Goal: Navigation & Orientation: Find specific page/section

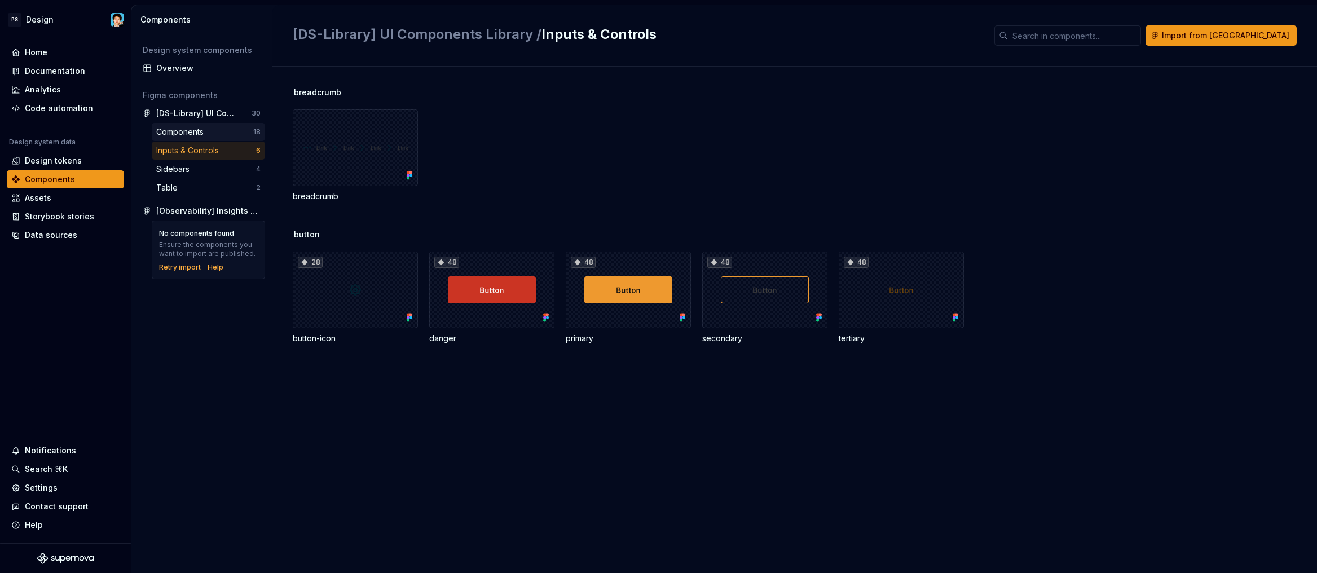
click at [229, 131] on div "Components" at bounding box center [204, 131] width 97 height 11
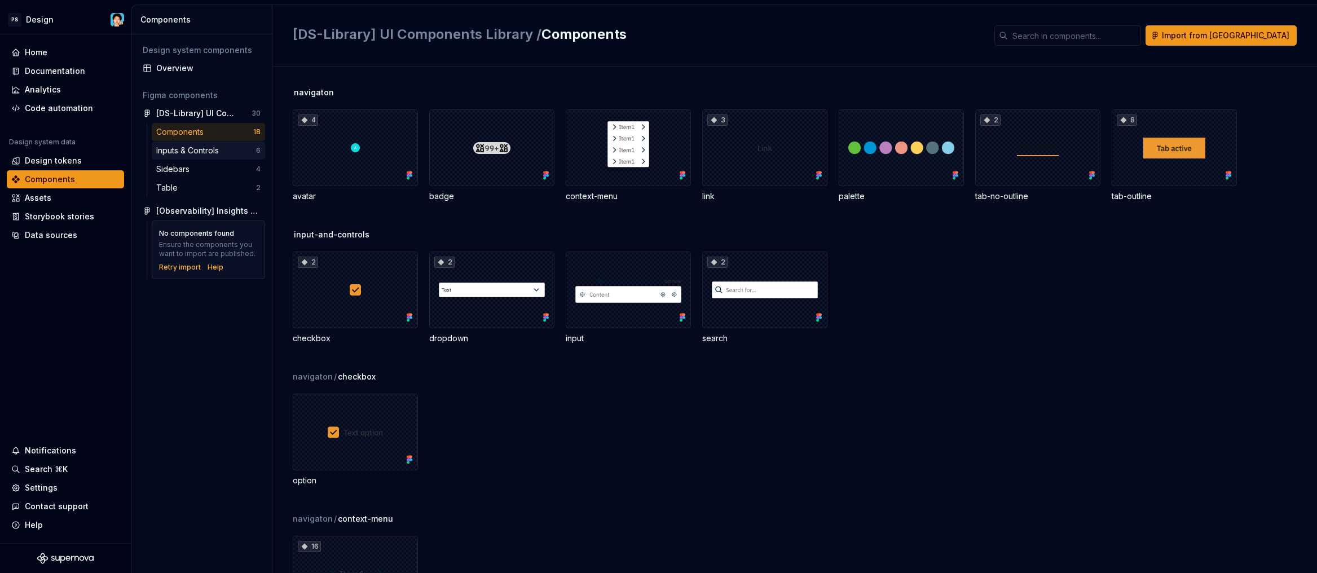
click at [220, 152] on div "Inputs & Controls" at bounding box center [189, 150] width 67 height 11
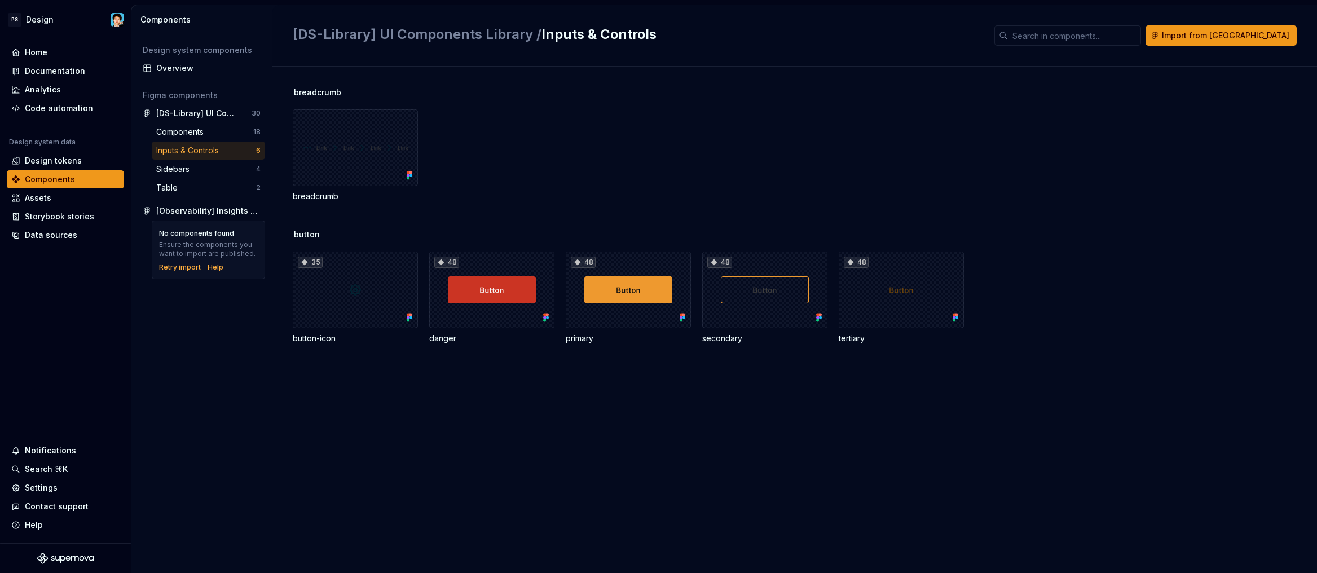
click at [725, 380] on div "breadcrumb breadcrumb button 35 button-icon 48 danger 48 primary 48 secondary 4…" at bounding box center [805, 320] width 1025 height 507
click at [200, 168] on div "Sidebars" at bounding box center [206, 169] width 100 height 11
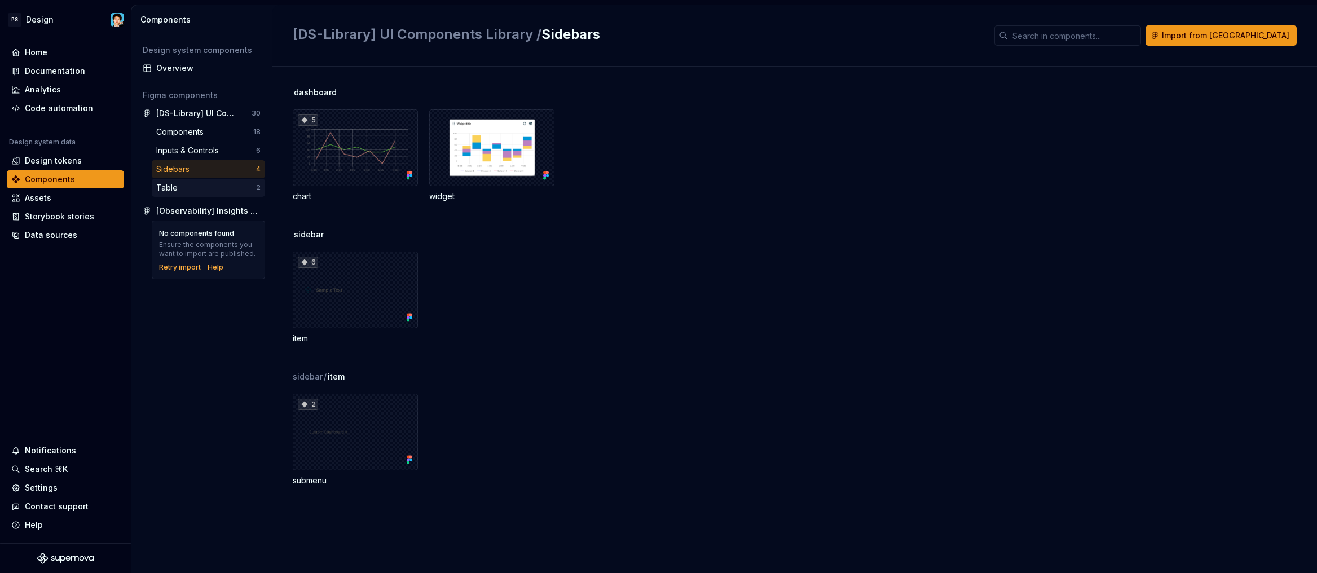
click at [199, 188] on div "Table" at bounding box center [206, 187] width 100 height 11
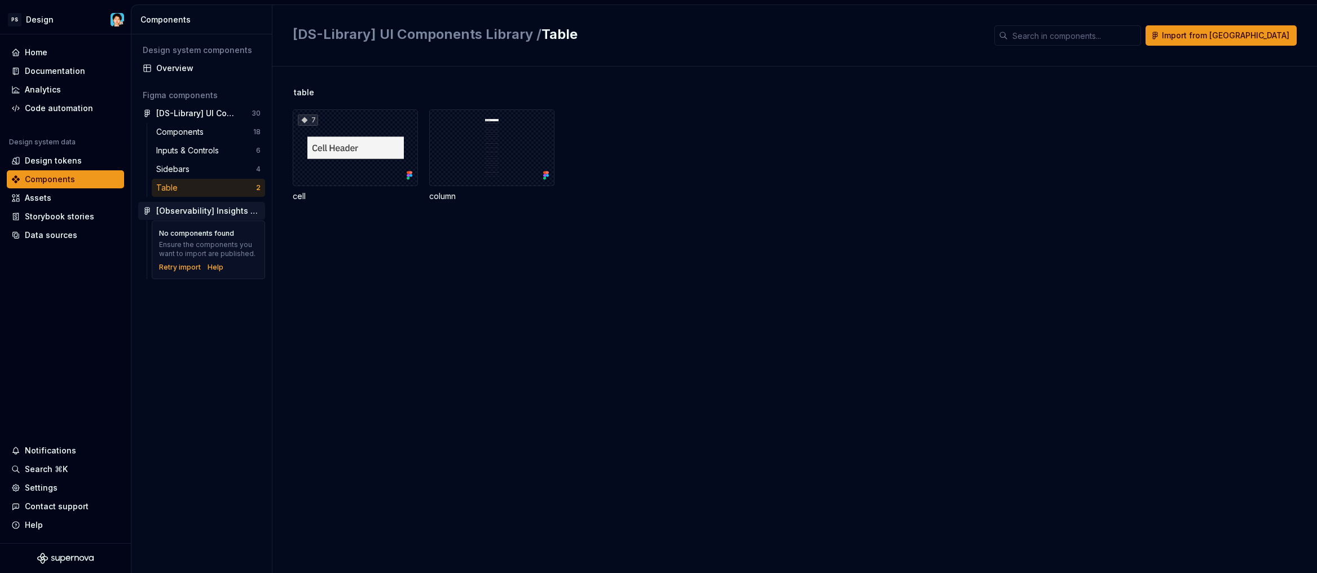
click at [214, 212] on div "[Observability] Insights 2.0" at bounding box center [208, 210] width 104 height 11
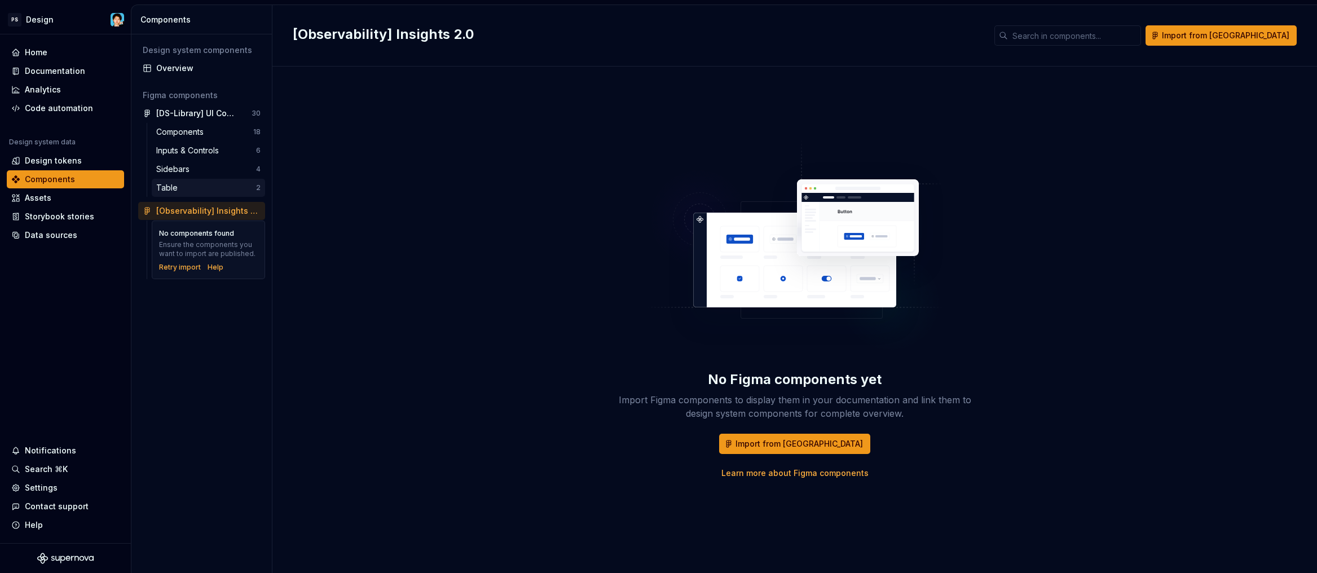
click at [216, 191] on div "Table" at bounding box center [206, 187] width 100 height 11
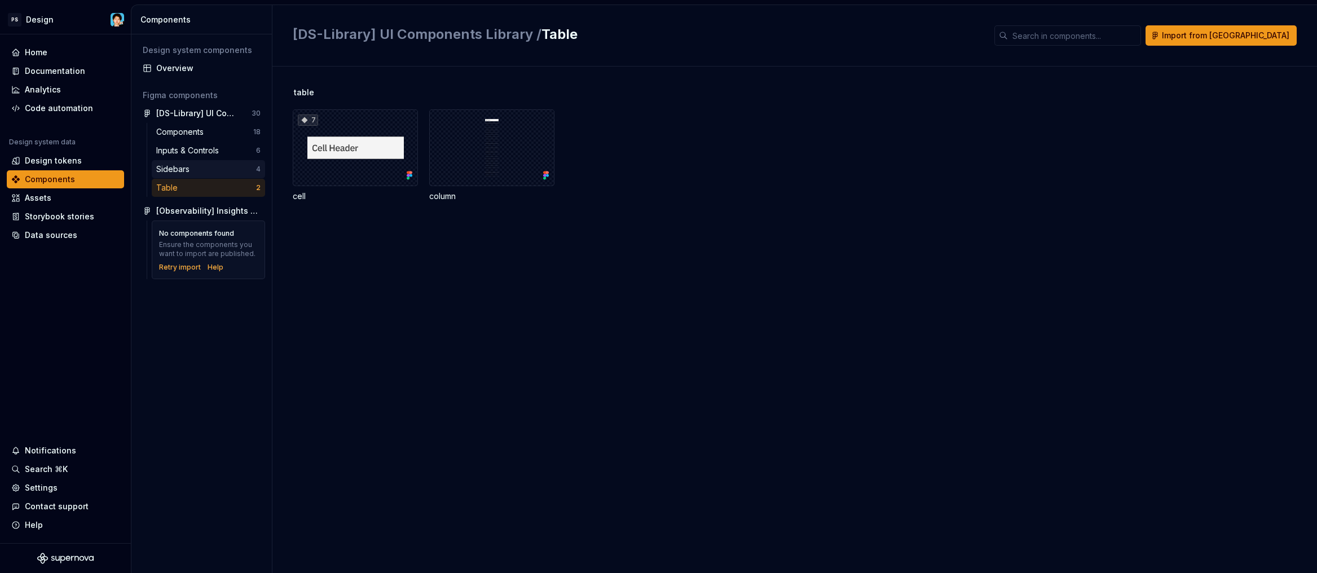
click at [219, 169] on div "Sidebars" at bounding box center [206, 169] width 100 height 11
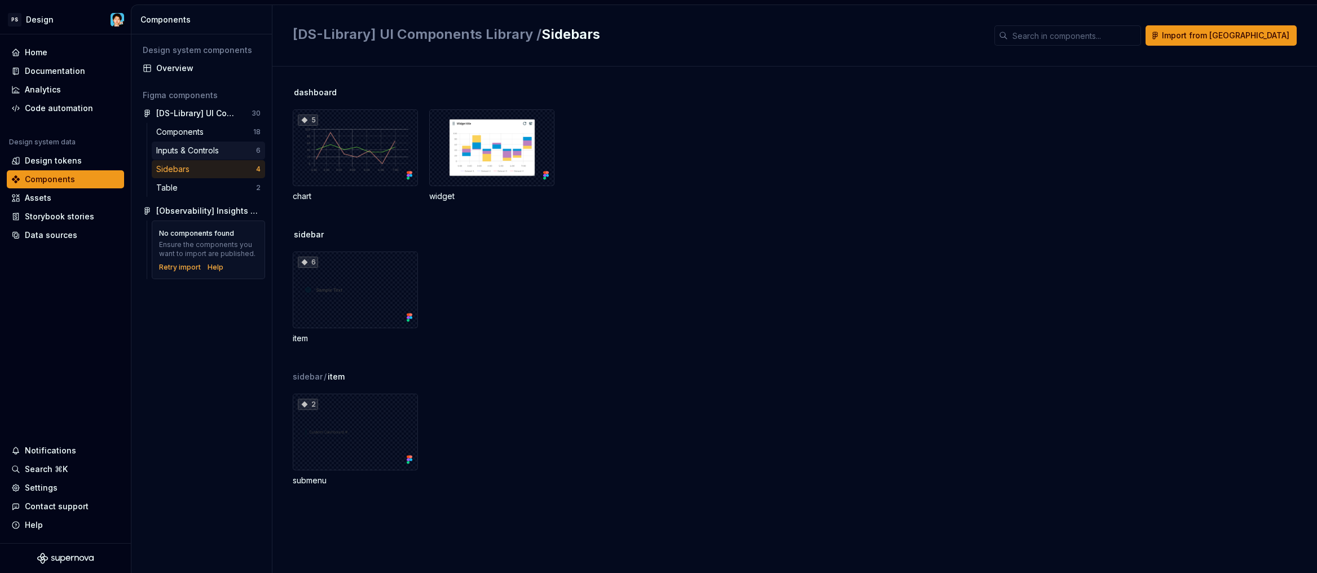
click at [220, 152] on div "Inputs & Controls" at bounding box center [189, 150] width 67 height 11
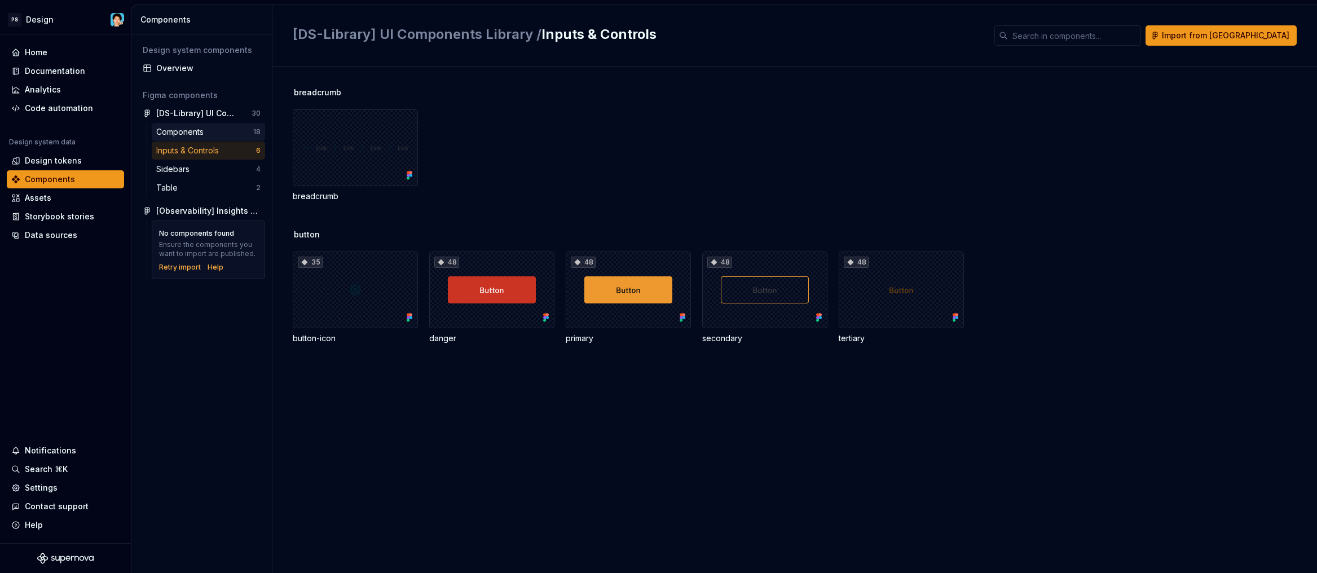
click at [213, 127] on div "Components" at bounding box center [204, 131] width 97 height 11
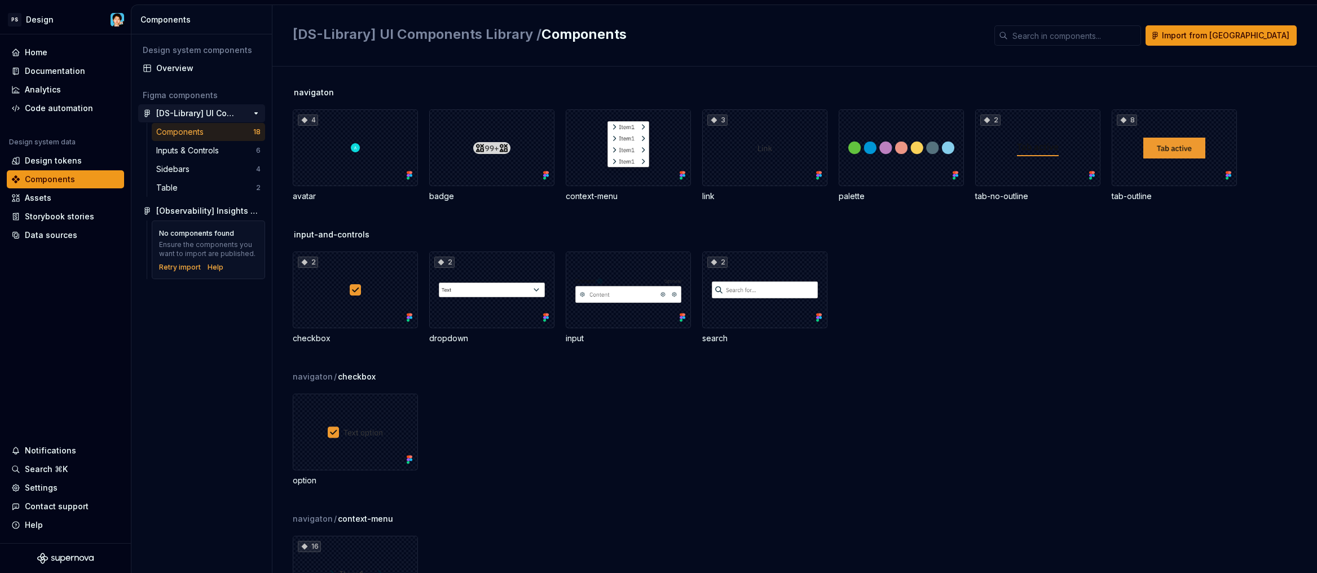
click at [218, 109] on div "[DS-Library] UI Components Library" at bounding box center [198, 113] width 84 height 11
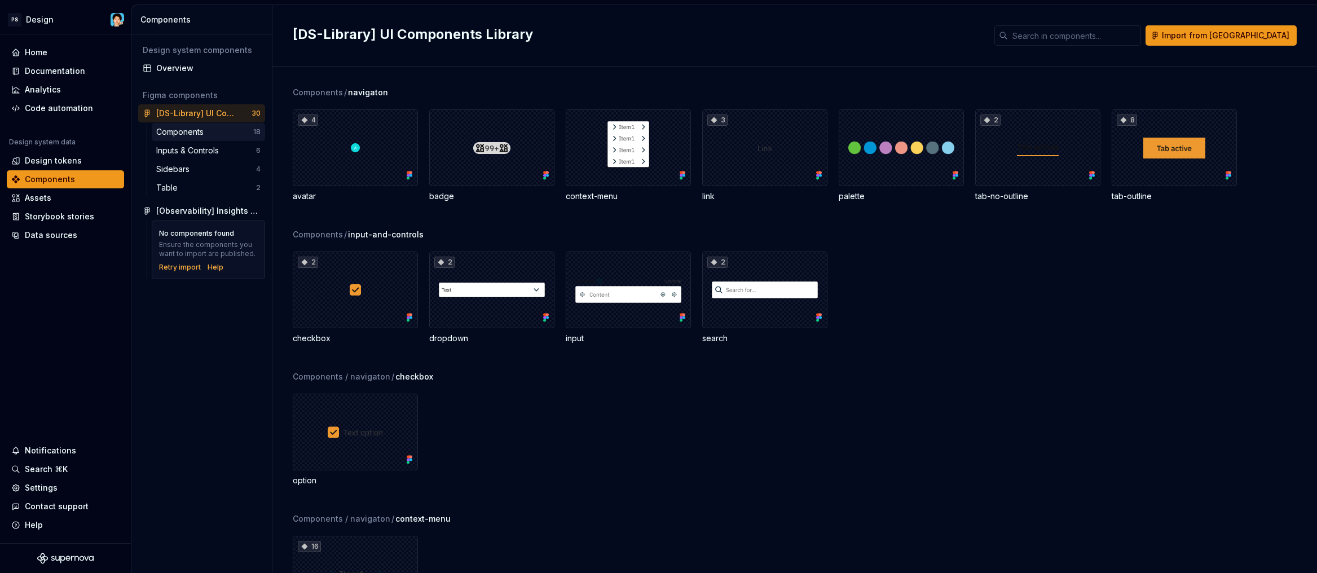
click at [185, 136] on div "Components" at bounding box center [182, 131] width 52 height 11
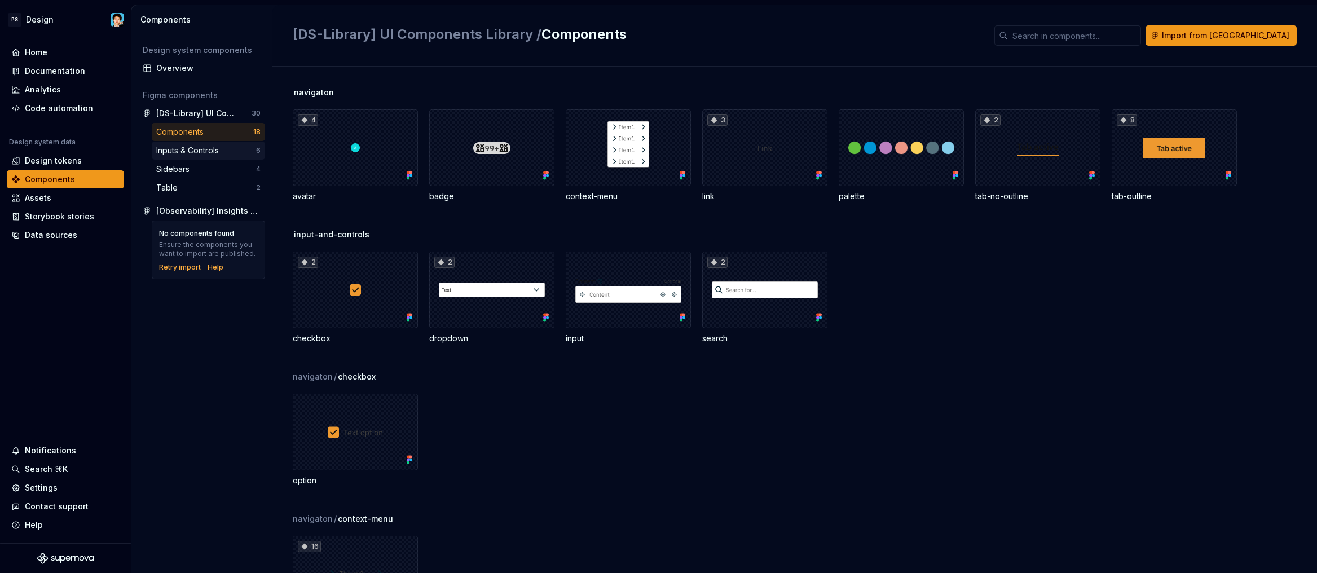
click at [199, 144] on div "Inputs & Controls 6" at bounding box center [208, 151] width 113 height 18
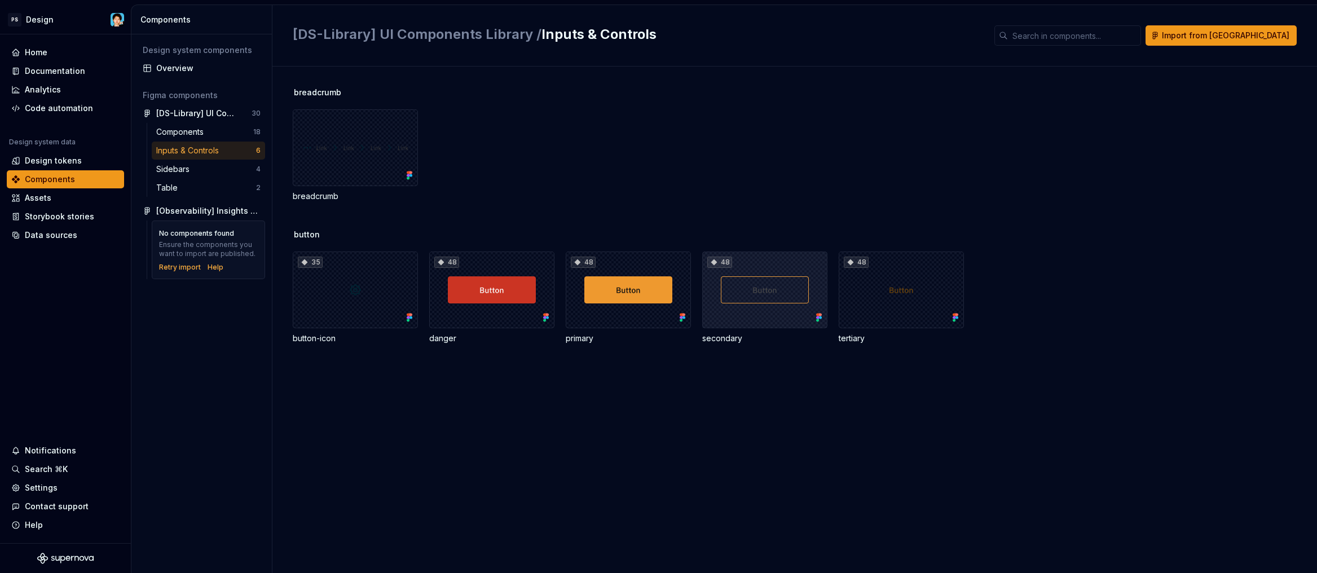
click at [780, 288] on div "48" at bounding box center [764, 290] width 125 height 77
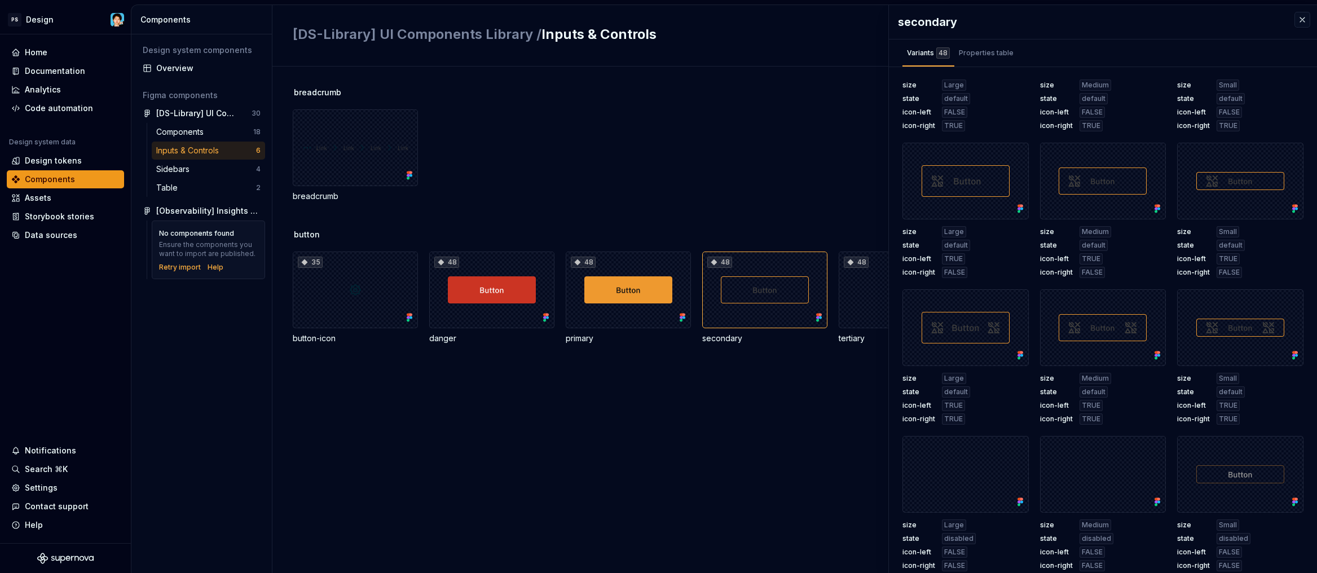
scroll to position [63, 0]
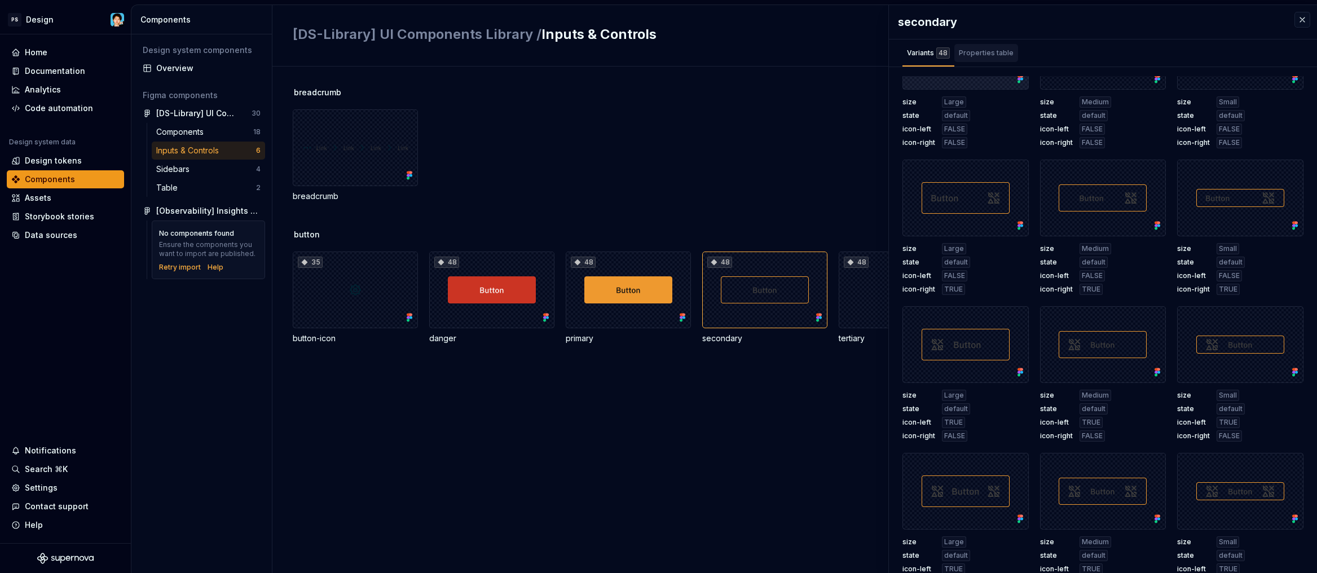
click at [986, 59] on div "Properties table" at bounding box center [987, 53] width 64 height 18
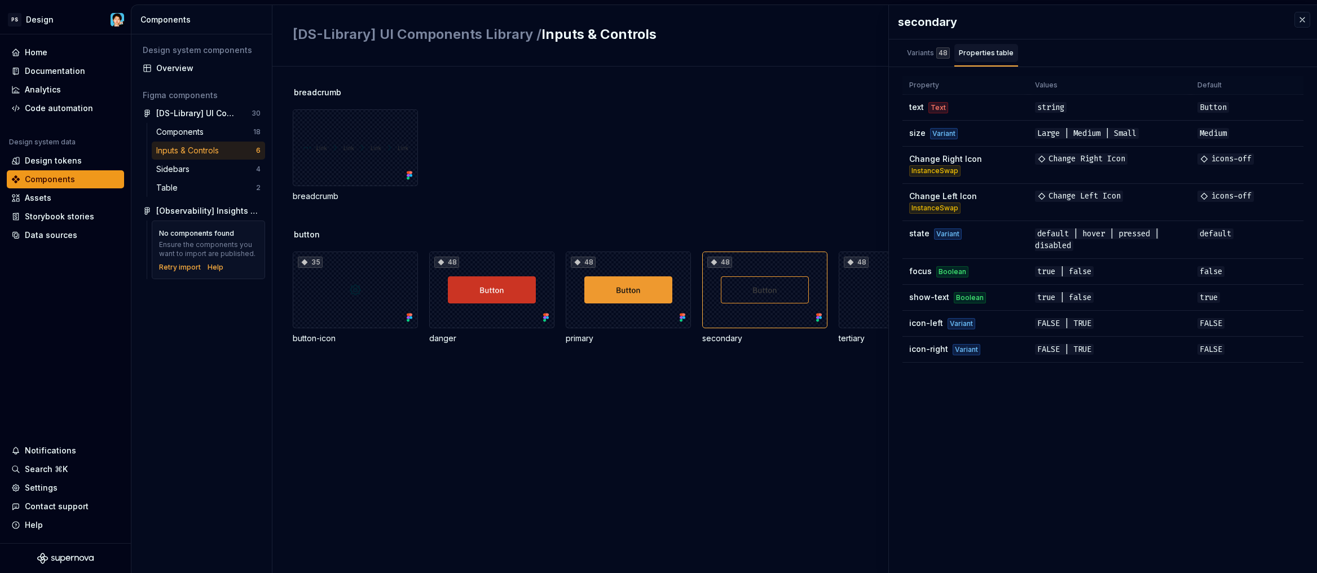
scroll to position [0, 0]
click at [717, 135] on div "breadcrumb" at bounding box center [805, 155] width 1025 height 93
click at [1295, 22] on button "button" at bounding box center [1303, 20] width 16 height 16
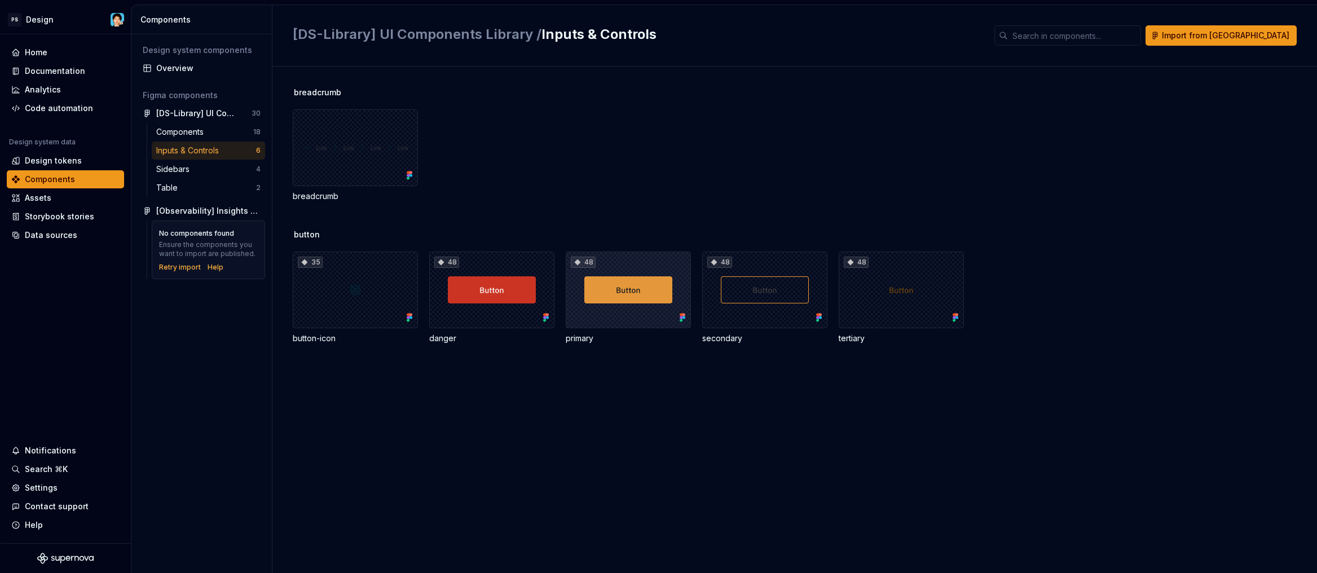
click at [647, 274] on div "48" at bounding box center [628, 290] width 125 height 77
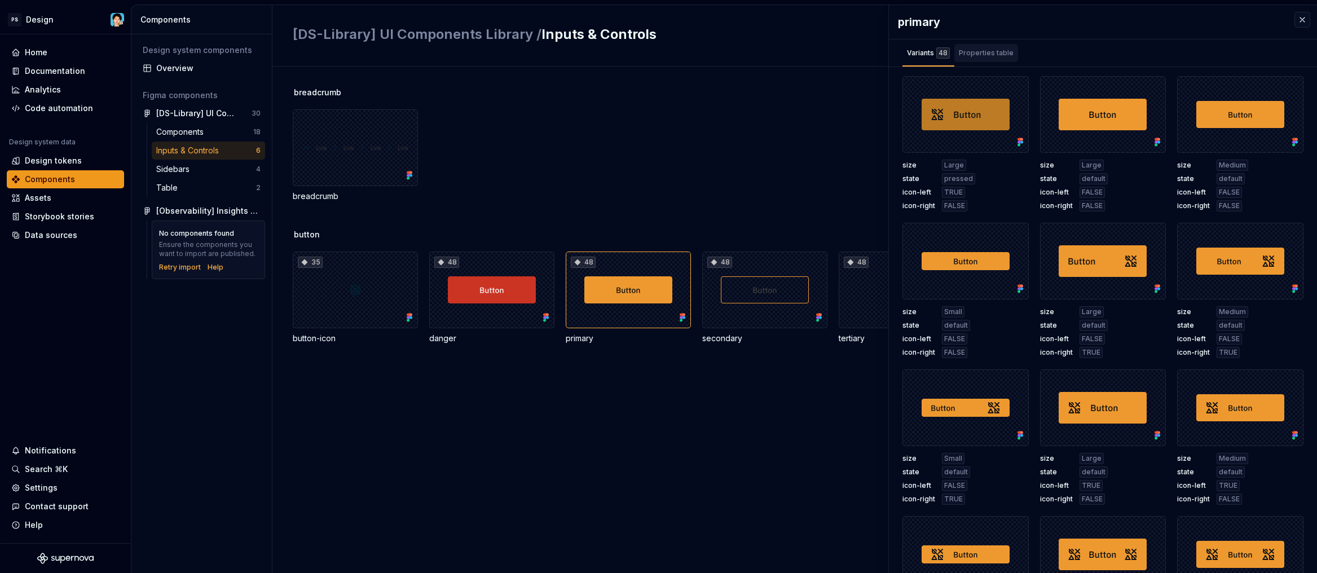
click at [978, 54] on div "Properties table" at bounding box center [986, 52] width 55 height 11
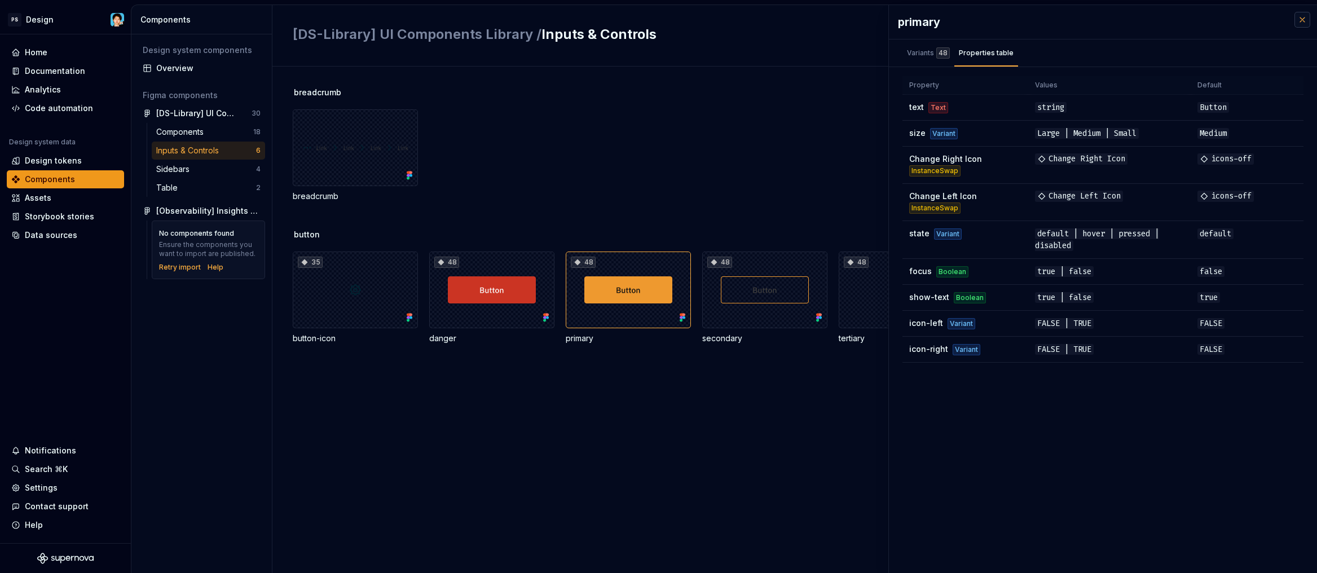
click at [1297, 19] on button "button" at bounding box center [1303, 20] width 16 height 16
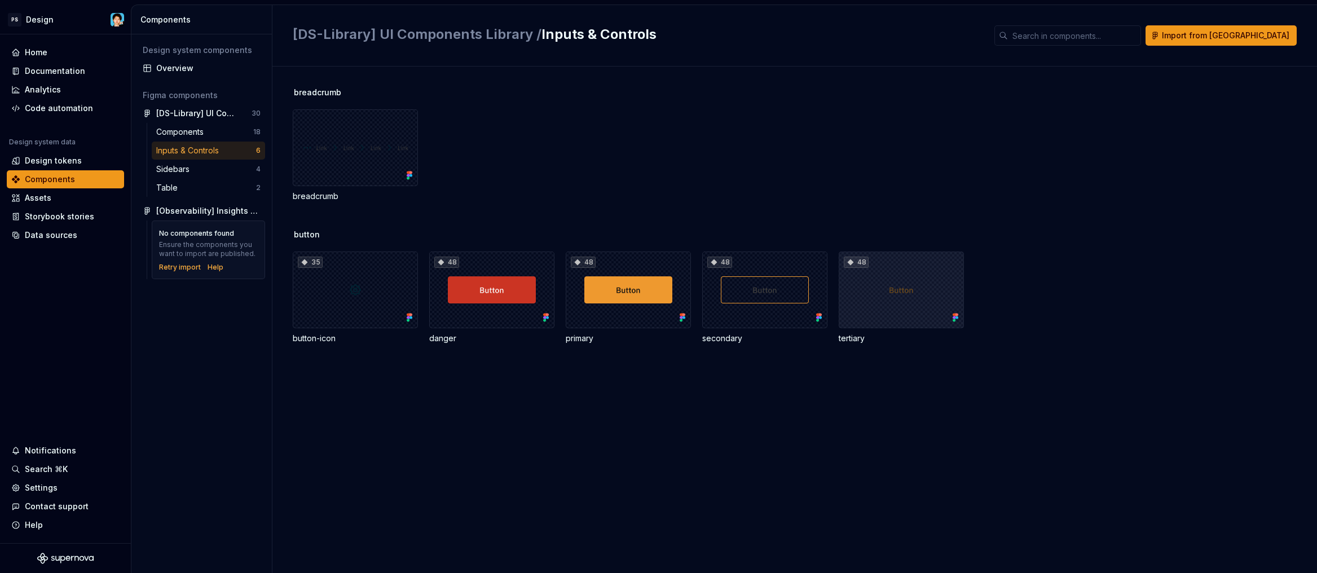
click at [900, 269] on div "48" at bounding box center [901, 290] width 125 height 77
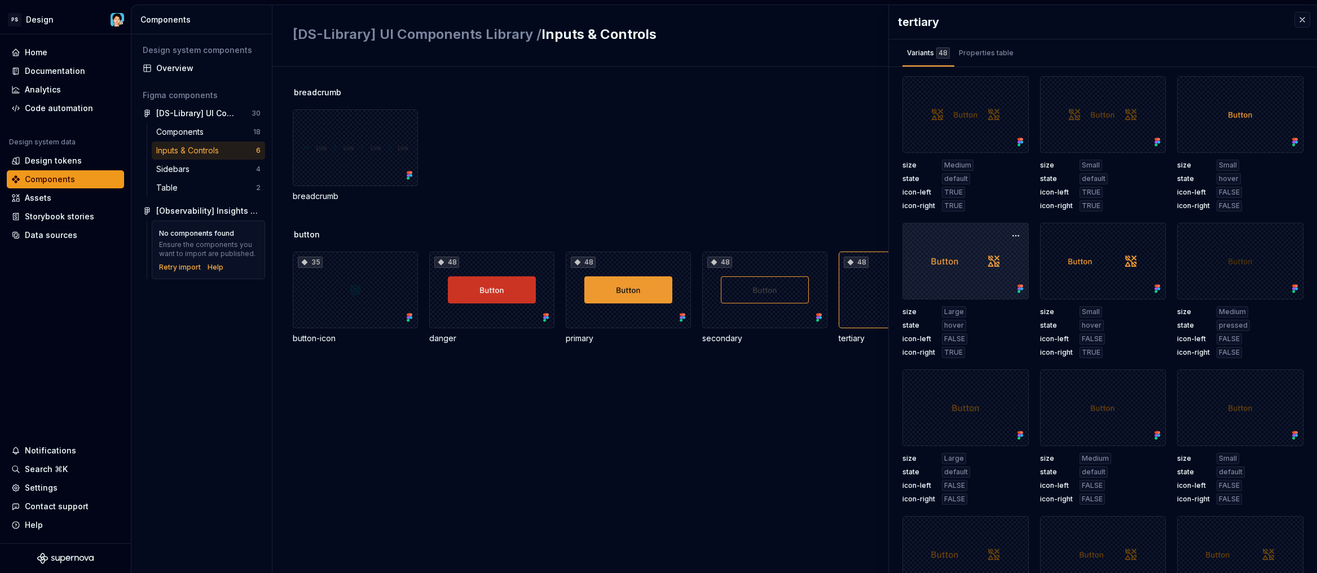
click at [906, 272] on div at bounding box center [966, 261] width 126 height 77
drag, startPoint x: 1001, startPoint y: 59, endPoint x: 1036, endPoint y: 54, distance: 34.9
click at [1001, 59] on div "Properties table" at bounding box center [987, 53] width 64 height 18
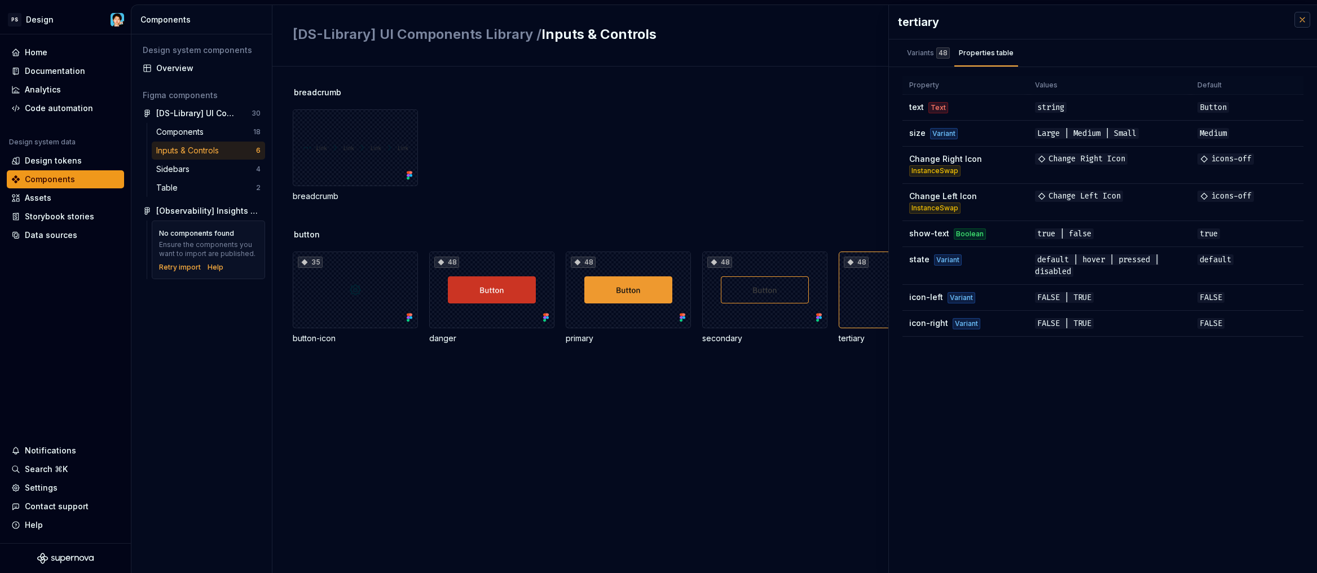
click at [1295, 22] on button "button" at bounding box center [1303, 20] width 16 height 16
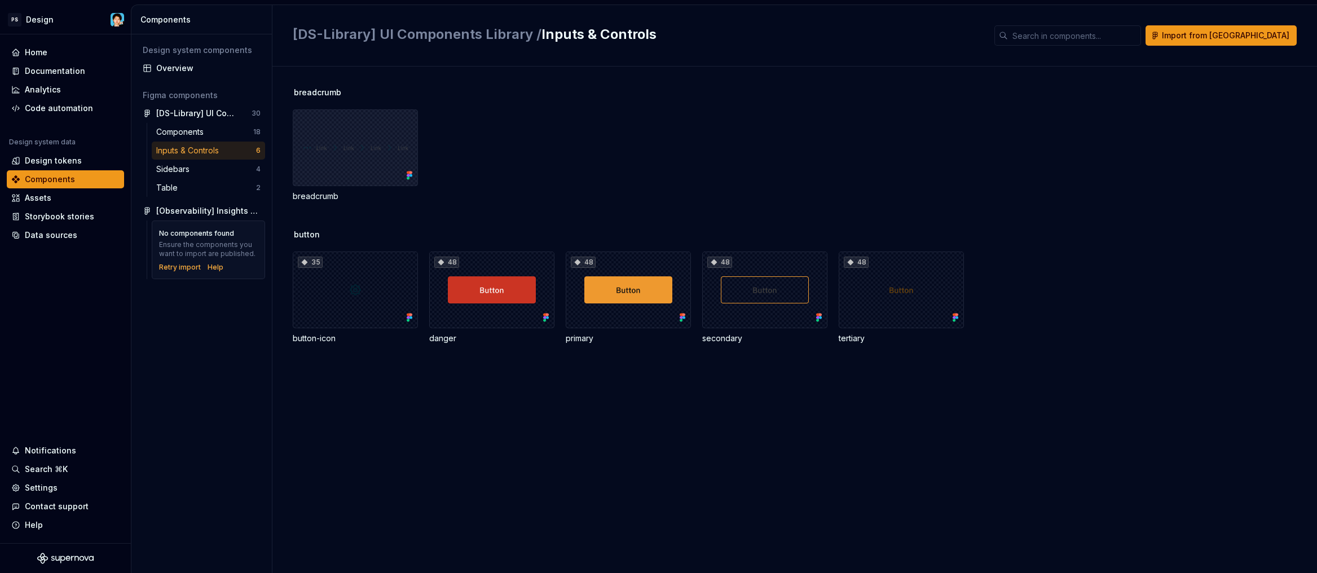
click at [347, 157] on div at bounding box center [355, 147] width 125 height 77
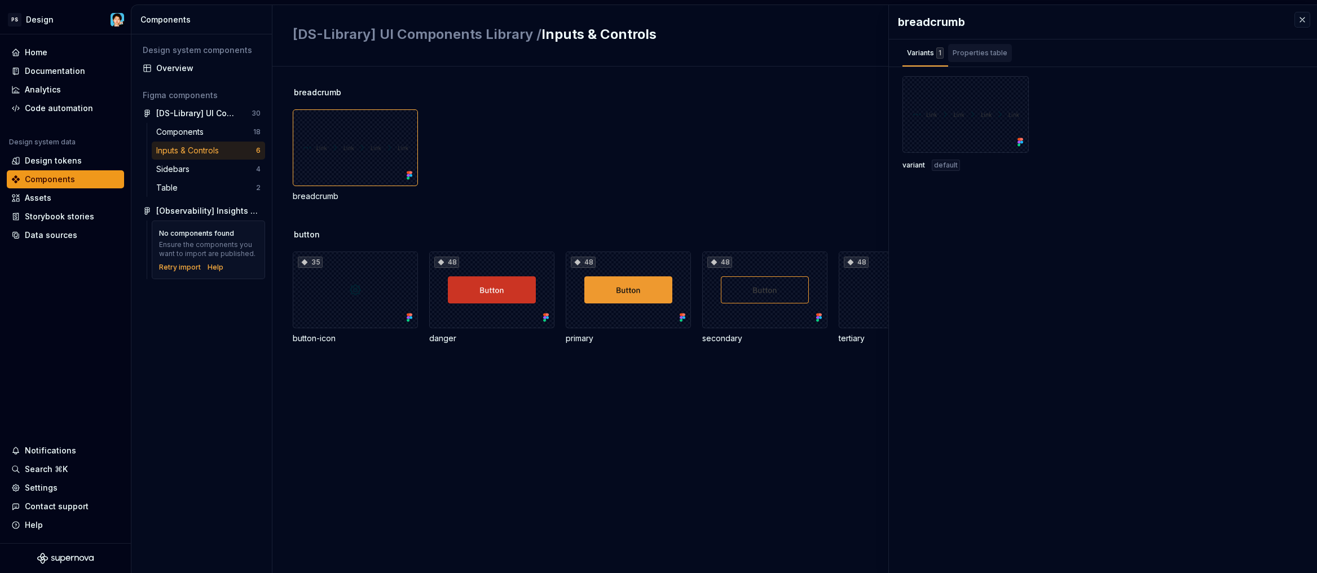
click at [988, 60] on div "Properties table" at bounding box center [980, 55] width 64 height 23
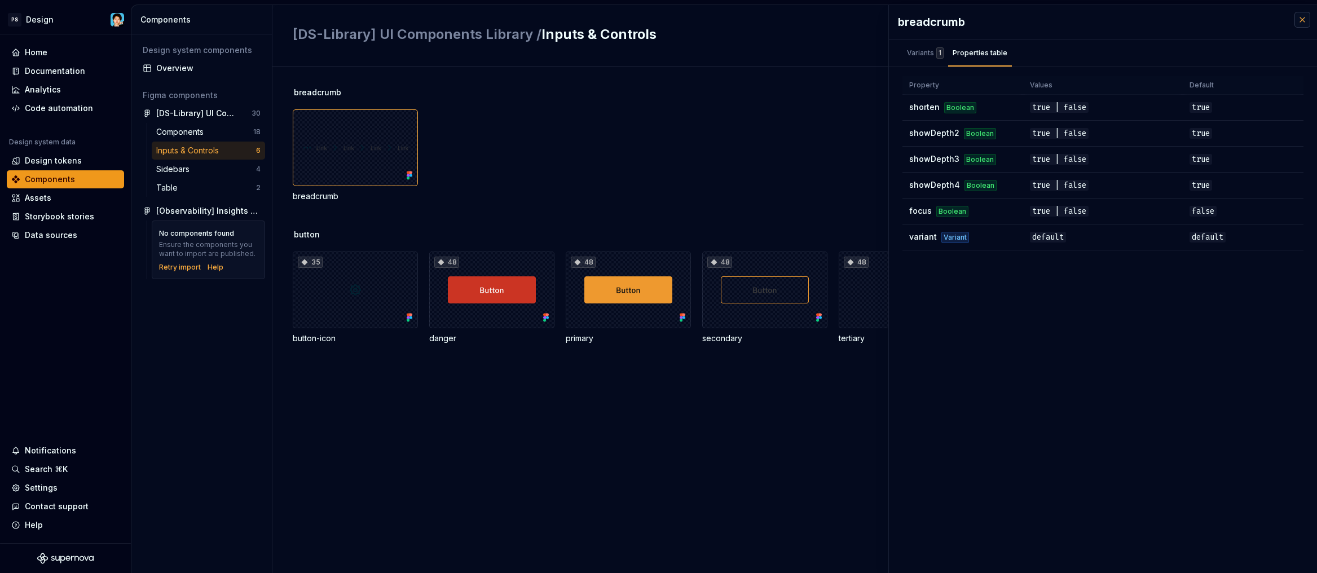
click at [1295, 25] on button "button" at bounding box center [1303, 20] width 16 height 16
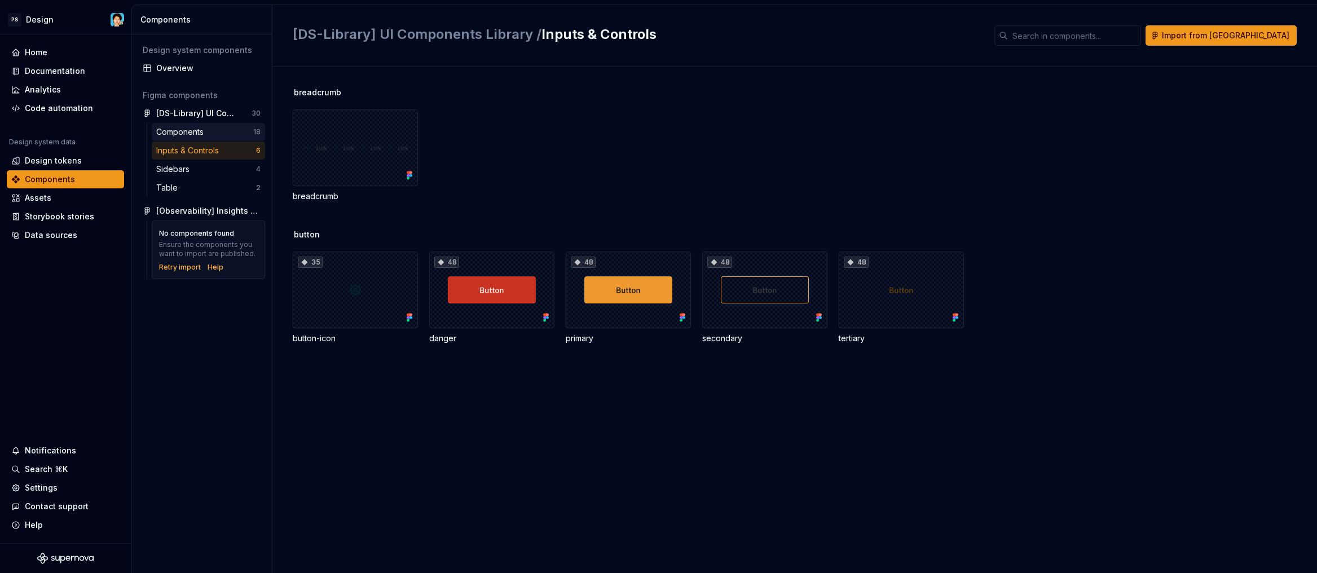
click at [205, 131] on div "Components" at bounding box center [182, 131] width 52 height 11
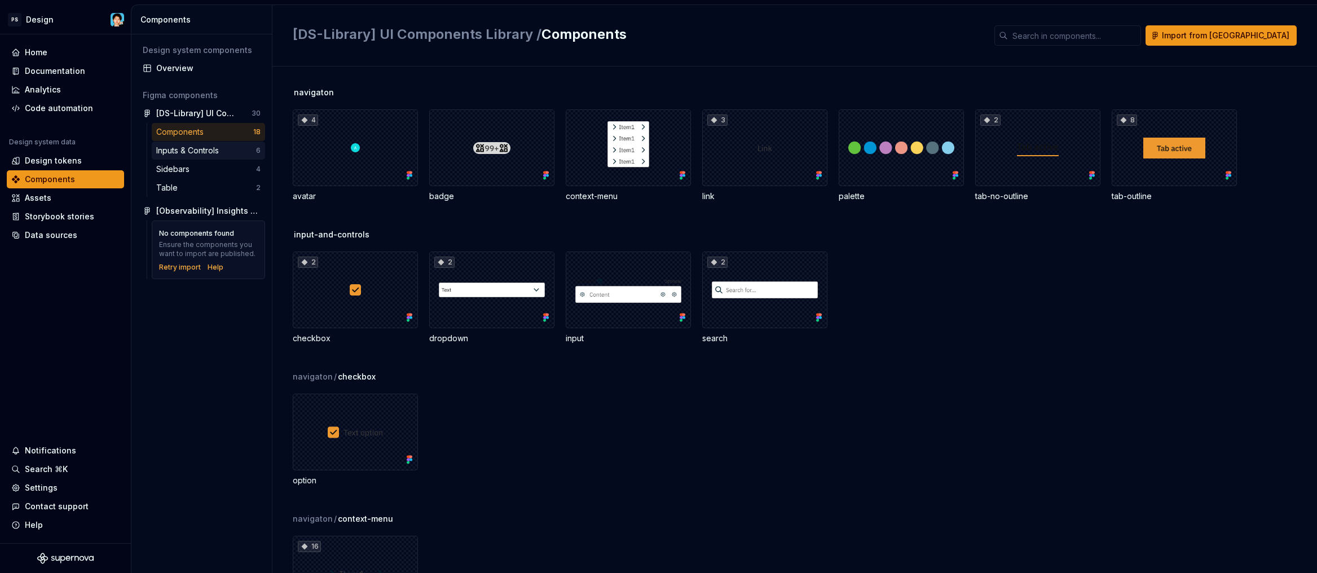
click at [202, 151] on div "Inputs & Controls" at bounding box center [189, 150] width 67 height 11
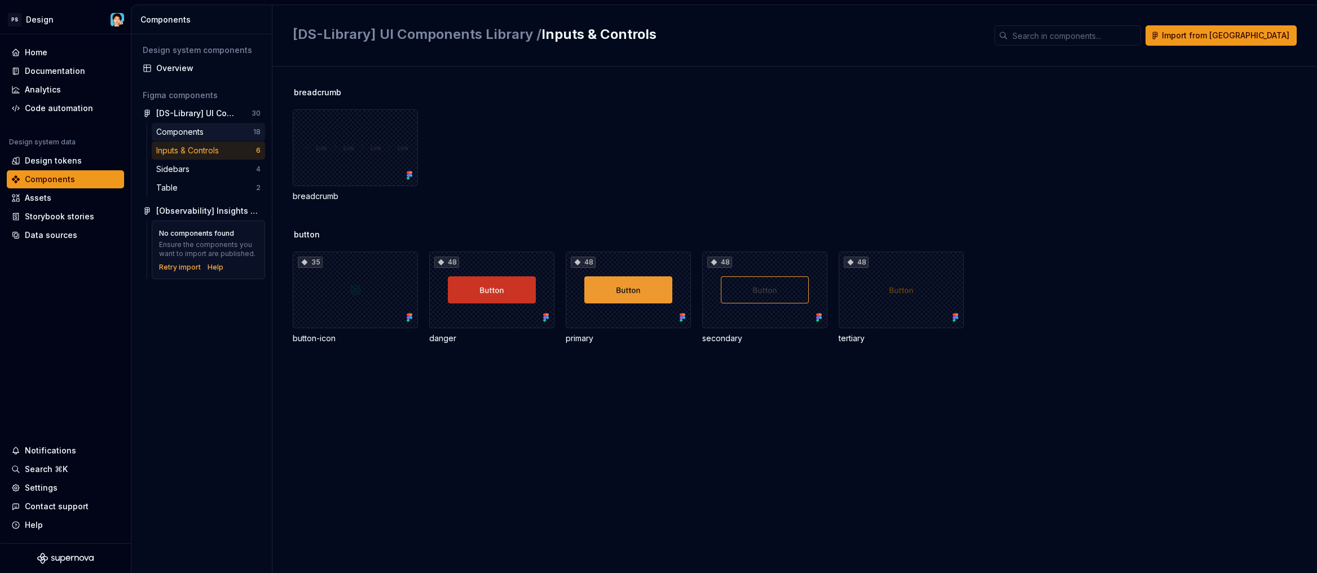
click at [206, 129] on div "Components" at bounding box center [182, 131] width 52 height 11
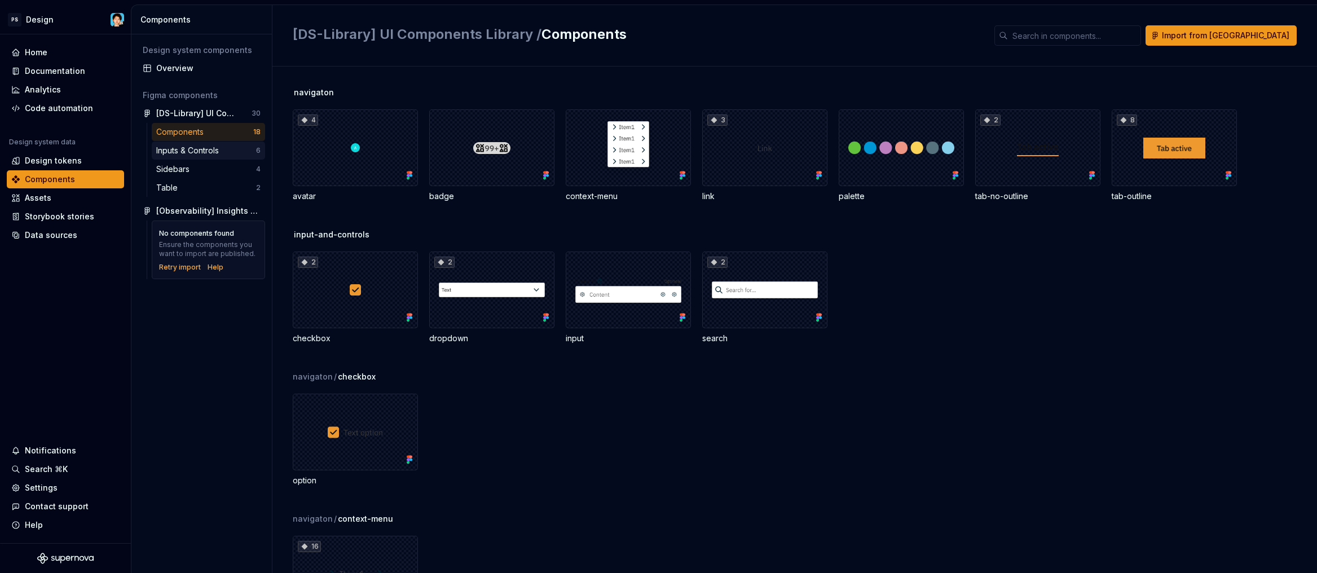
click at [205, 143] on div "Inputs & Controls 6" at bounding box center [208, 151] width 113 height 18
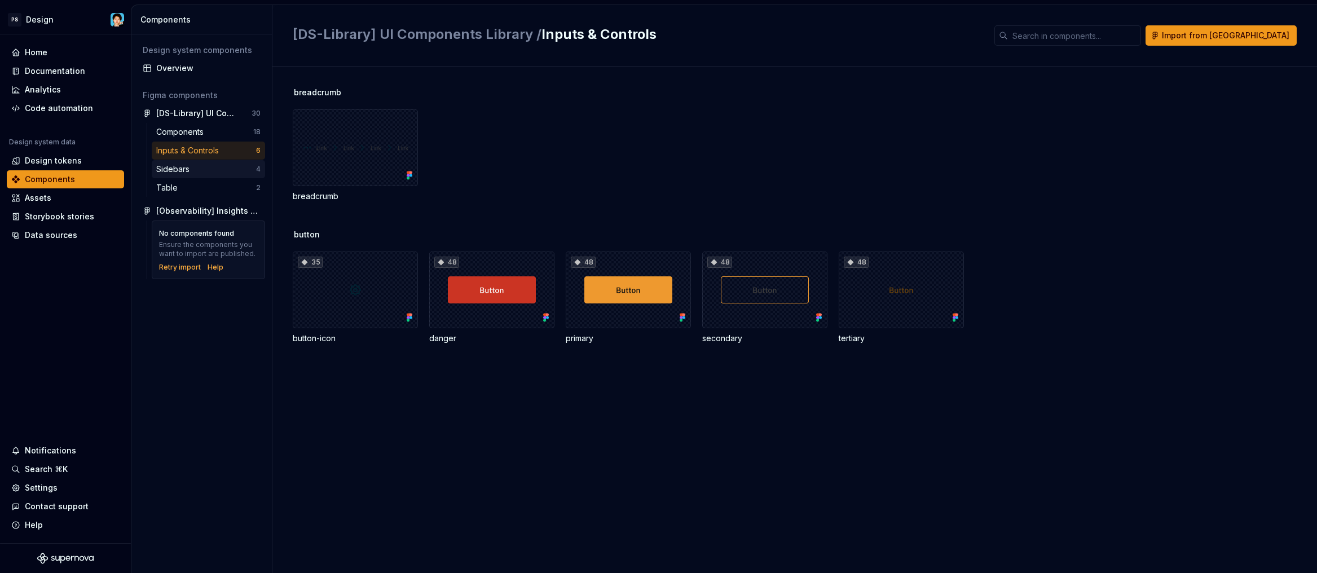
click at [208, 170] on div "Sidebars" at bounding box center [206, 169] width 100 height 11
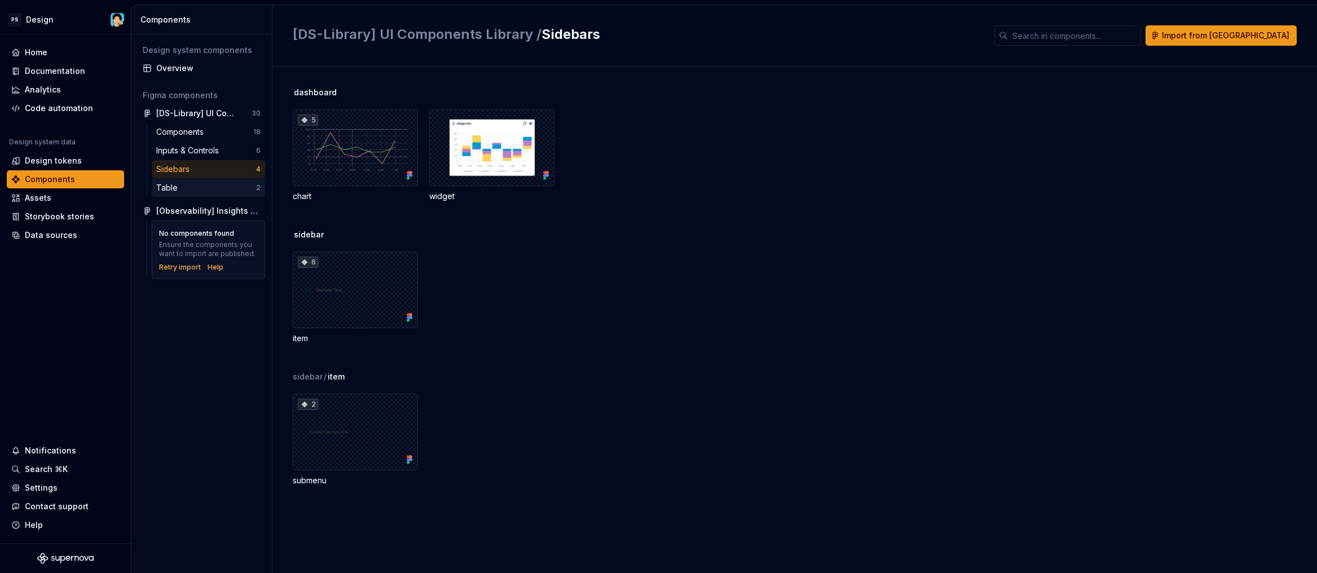
click at [213, 188] on div "Table" at bounding box center [206, 187] width 100 height 11
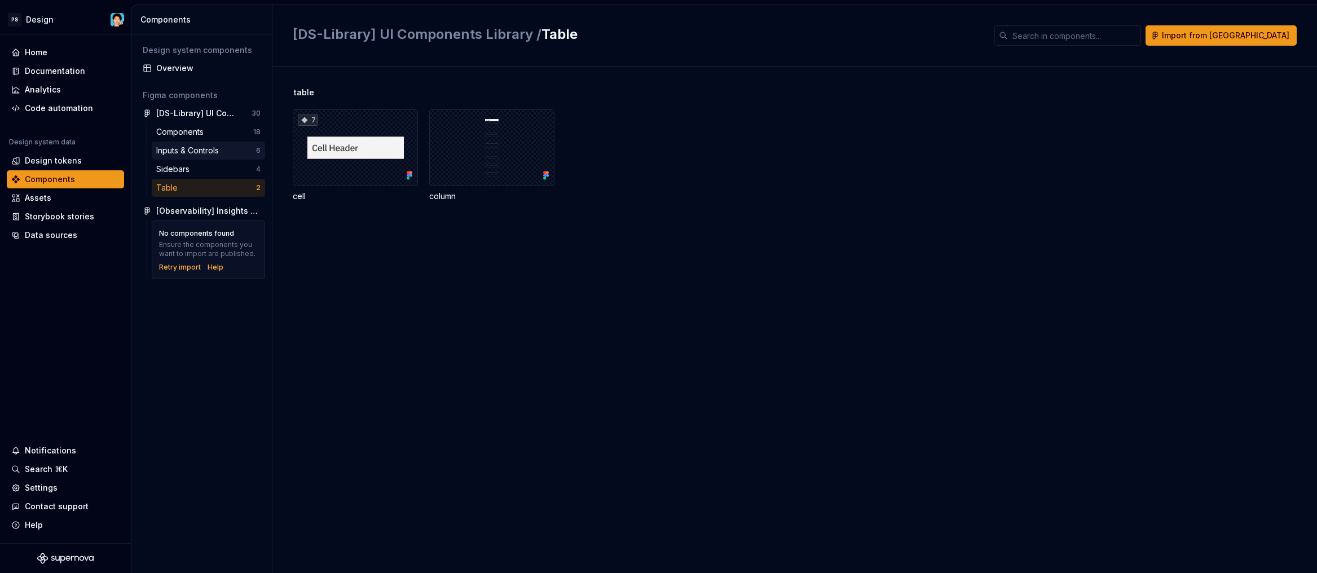
click at [209, 149] on div "Inputs & Controls" at bounding box center [189, 150] width 67 height 11
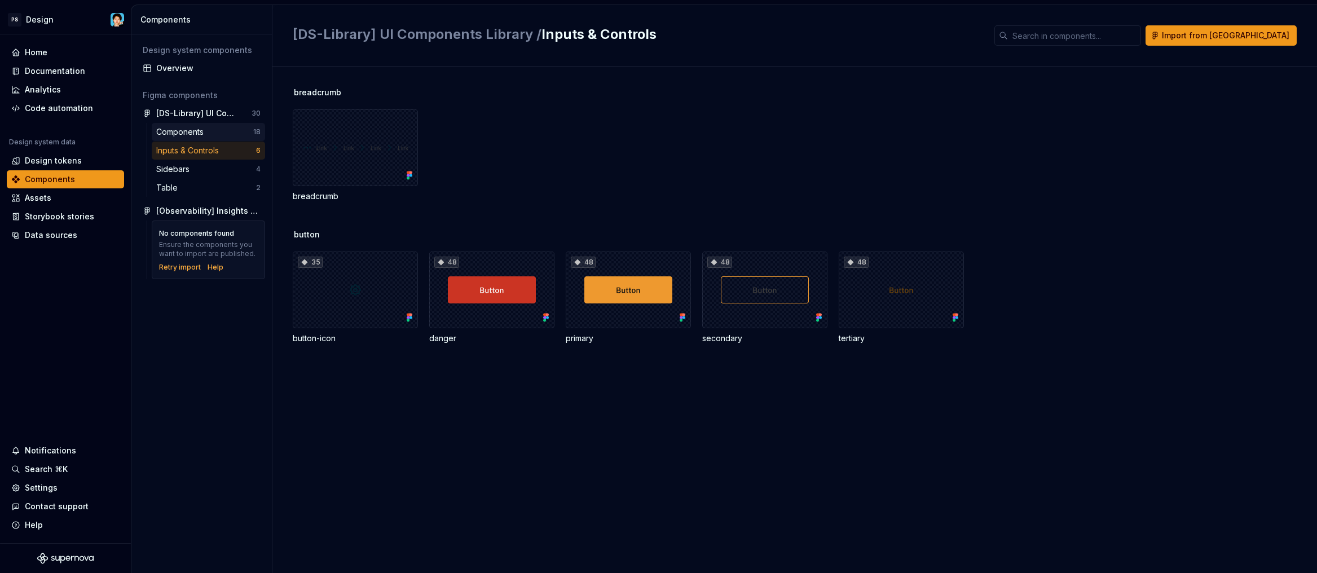
click at [209, 131] on div "Components" at bounding box center [204, 131] width 97 height 11
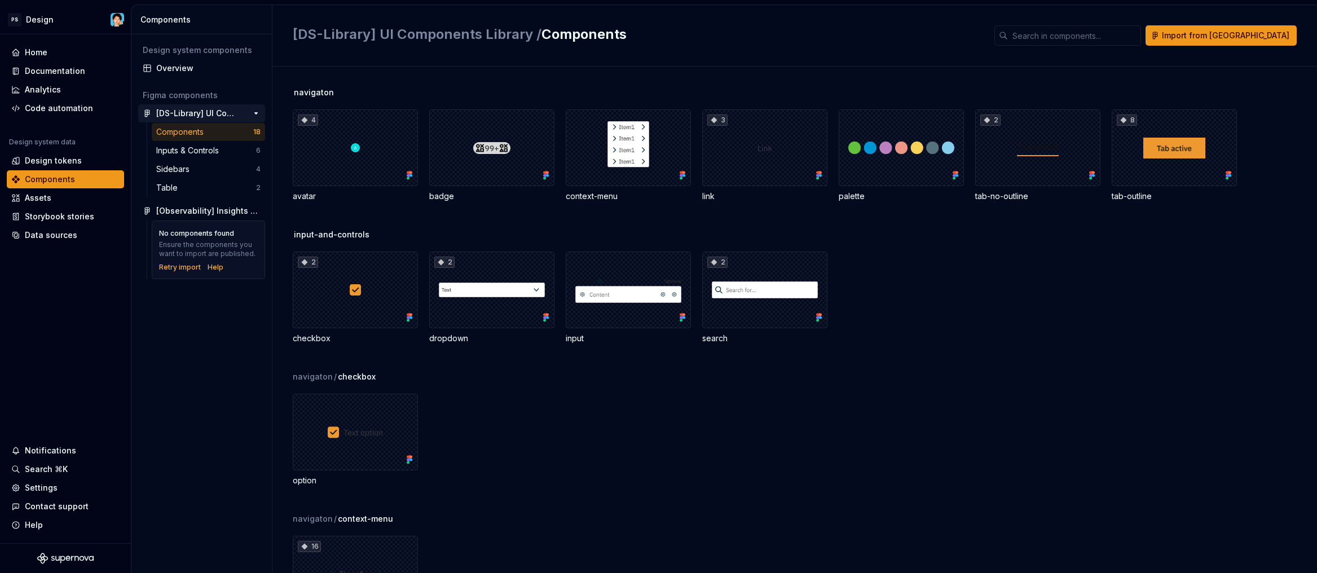
click at [209, 116] on div "[DS-Library] UI Components Library" at bounding box center [198, 113] width 84 height 11
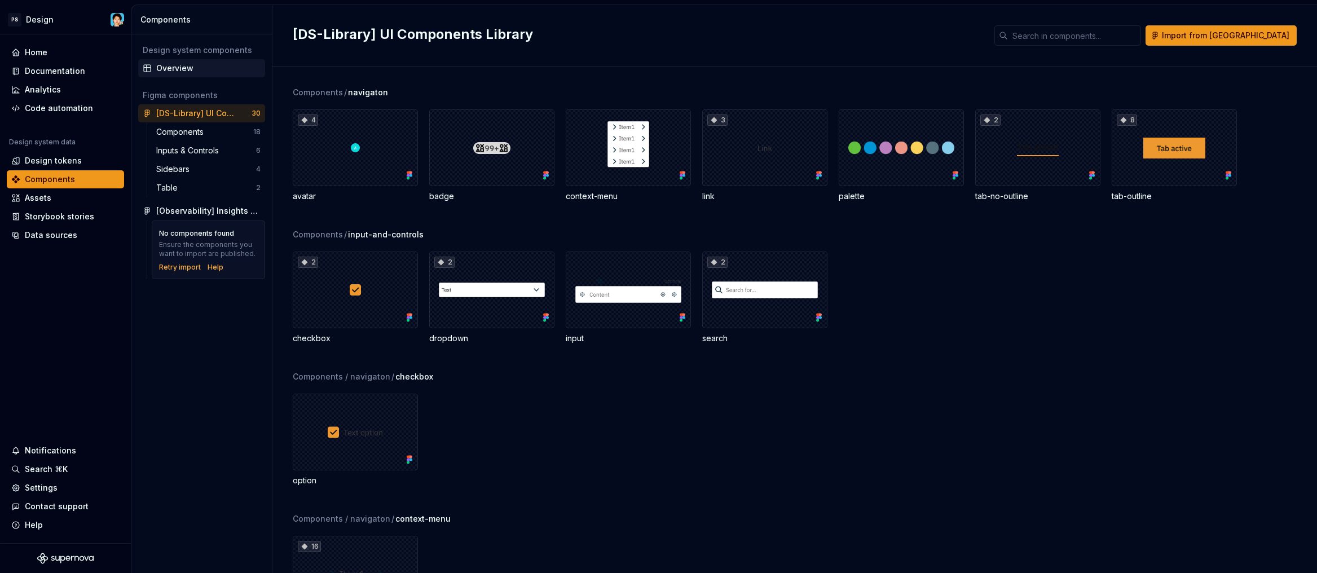
click at [198, 70] on div "Overview" at bounding box center [208, 68] width 104 height 11
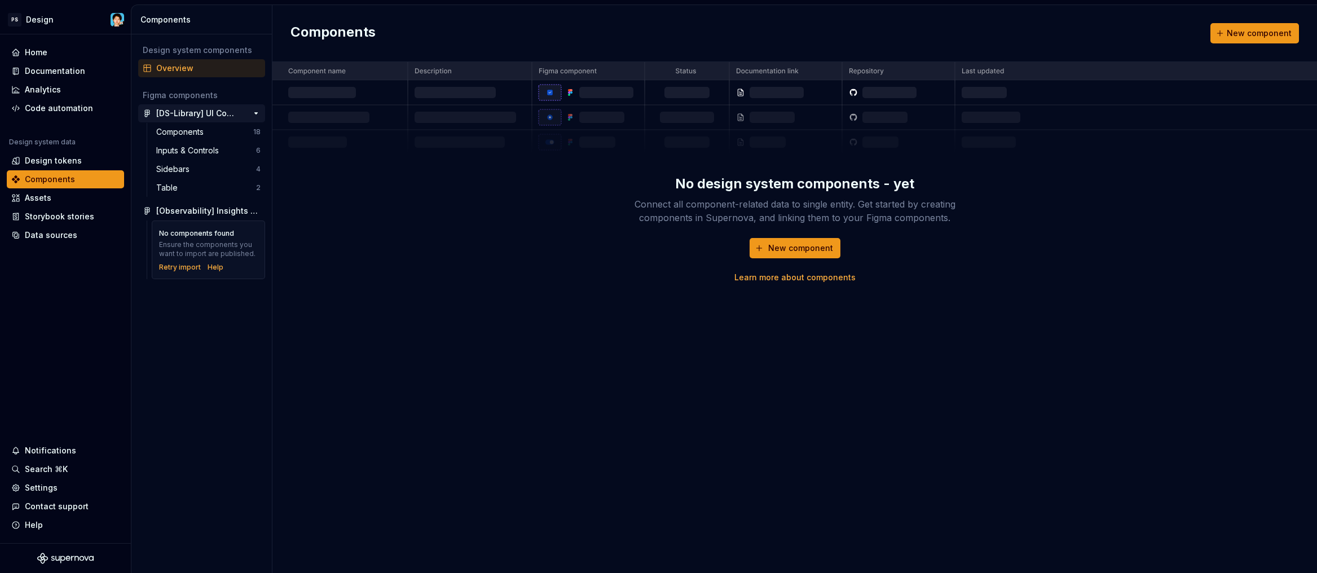
click at [192, 111] on div "[DS-Library] UI Components Library" at bounding box center [198, 113] width 84 height 11
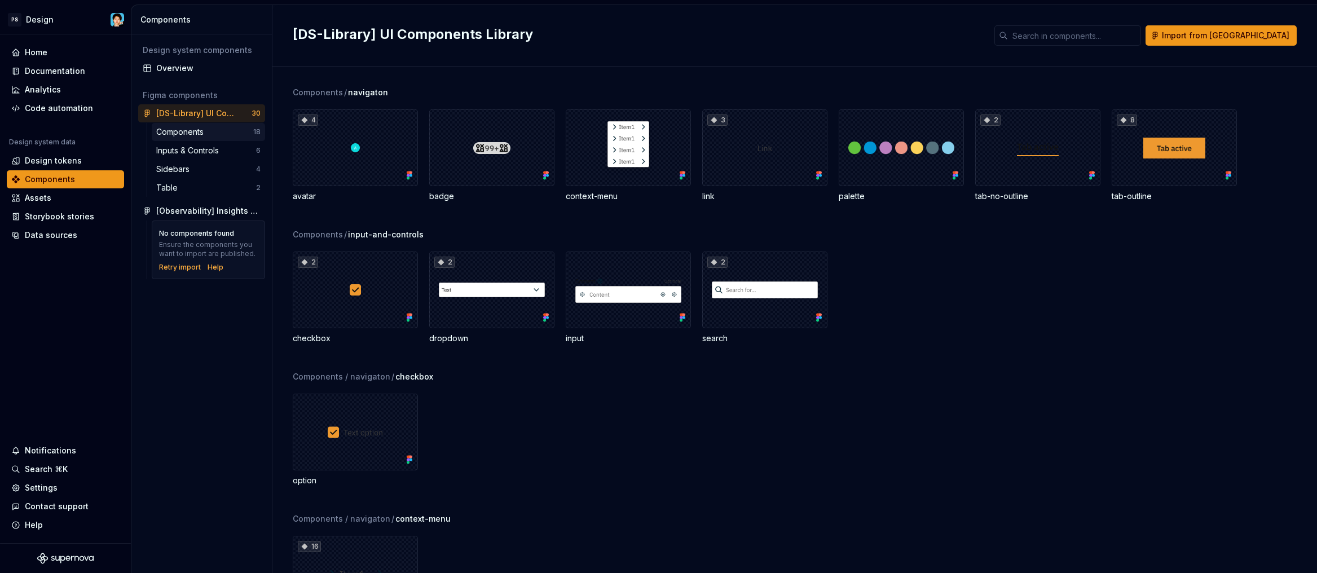
click at [192, 131] on div "Components" at bounding box center [182, 131] width 52 height 11
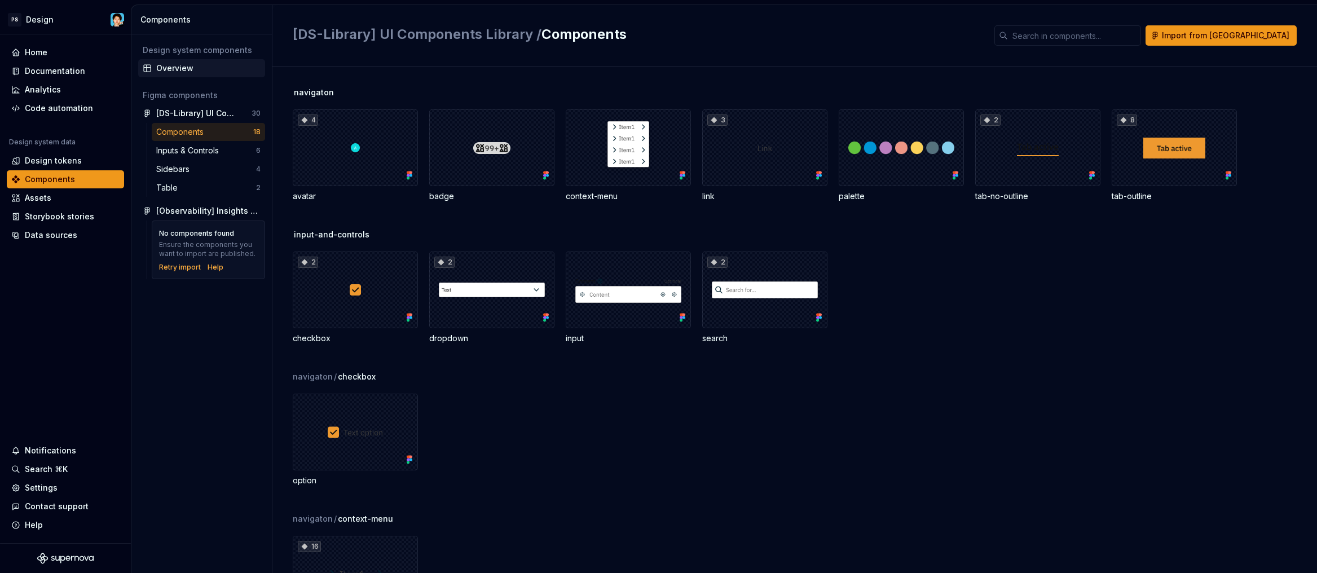
click at [235, 67] on div "Overview" at bounding box center [208, 68] width 104 height 11
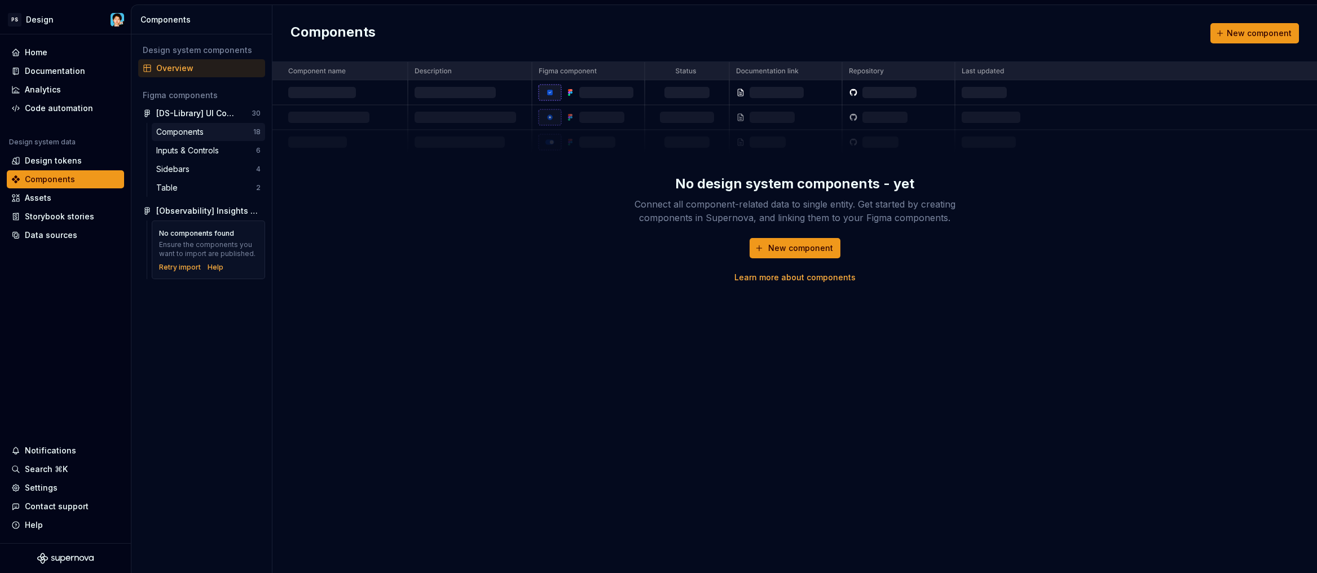
click at [199, 130] on div "Components" at bounding box center [182, 131] width 52 height 11
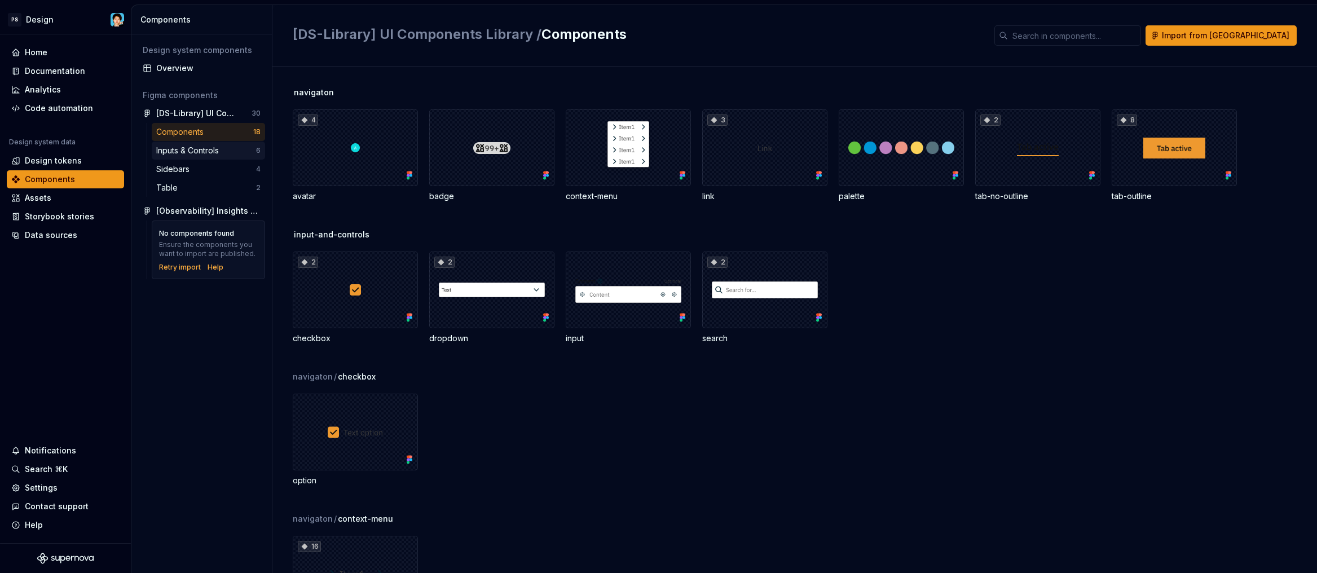
click at [209, 148] on div "Inputs & Controls" at bounding box center [189, 150] width 67 height 11
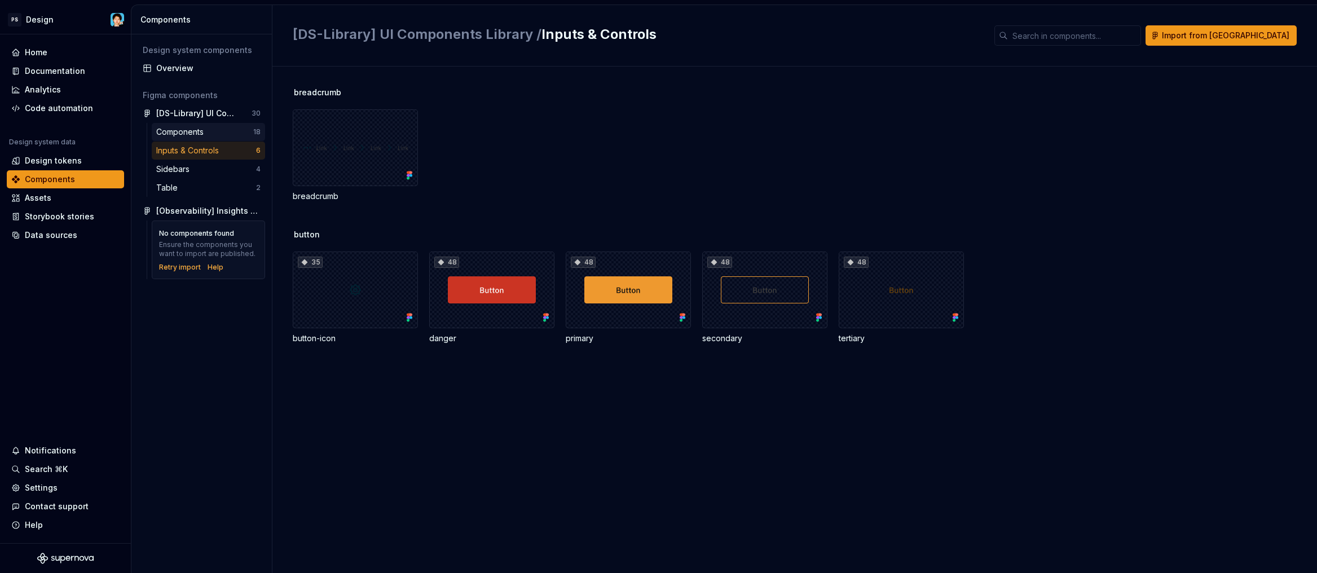
click at [217, 133] on div "Components" at bounding box center [204, 131] width 97 height 11
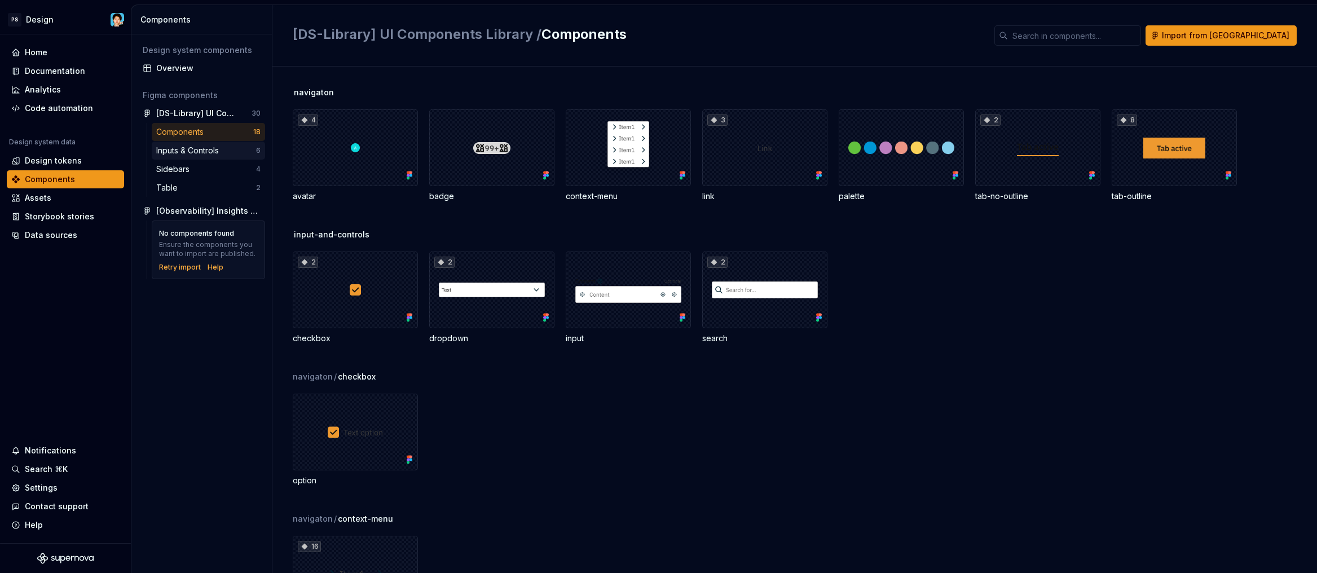
click at [216, 151] on div "Inputs & Controls" at bounding box center [189, 150] width 67 height 11
